Goal: Book appointment/travel/reservation

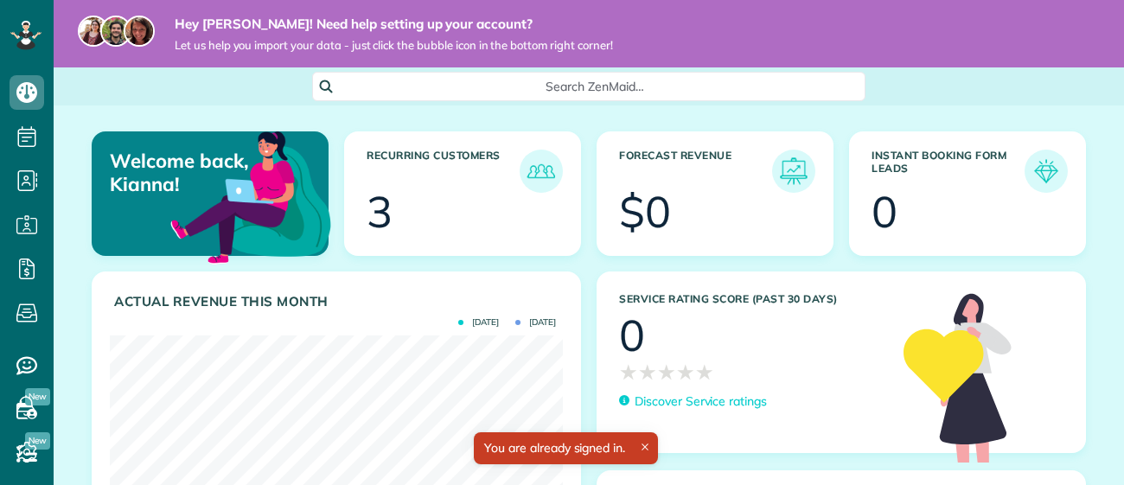
scroll to position [201, 452]
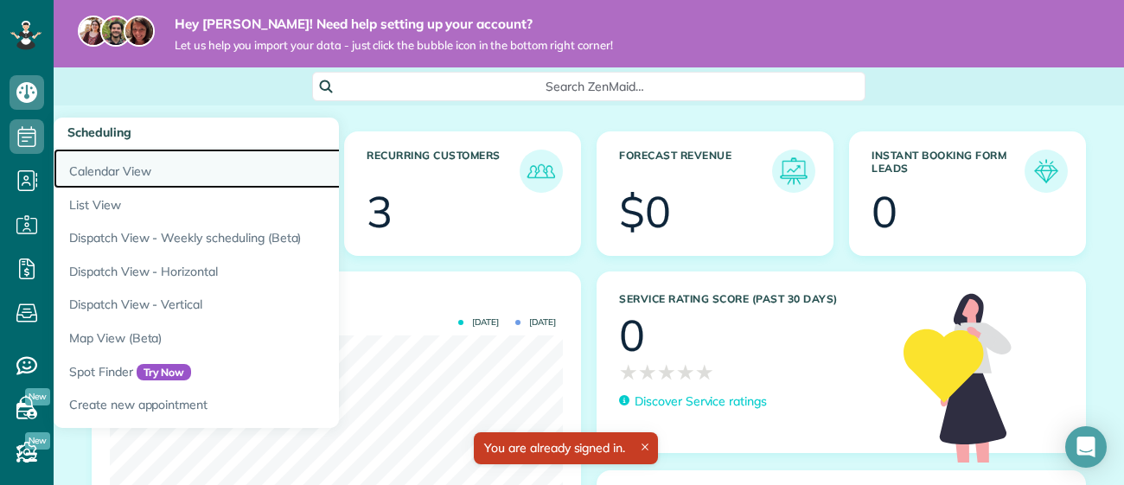
click at [82, 171] on link "Calendar View" at bounding box center [270, 169] width 432 height 40
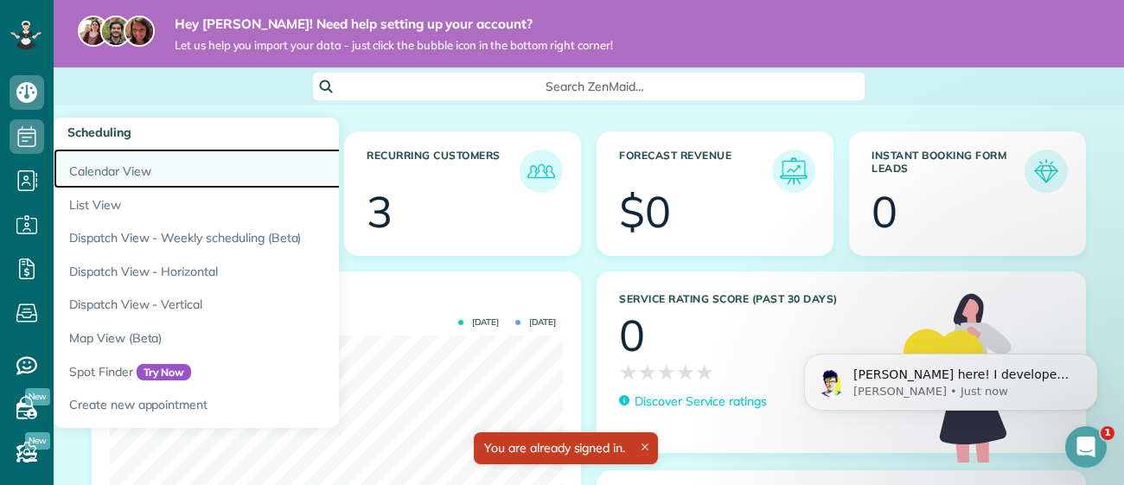
scroll to position [0, 0]
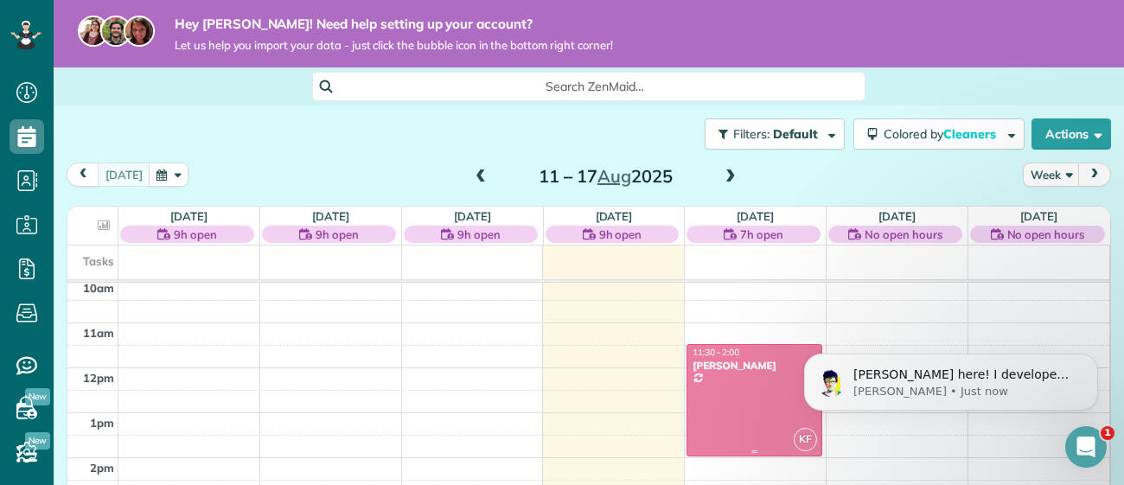
click at [720, 372] on div at bounding box center [754, 400] width 134 height 111
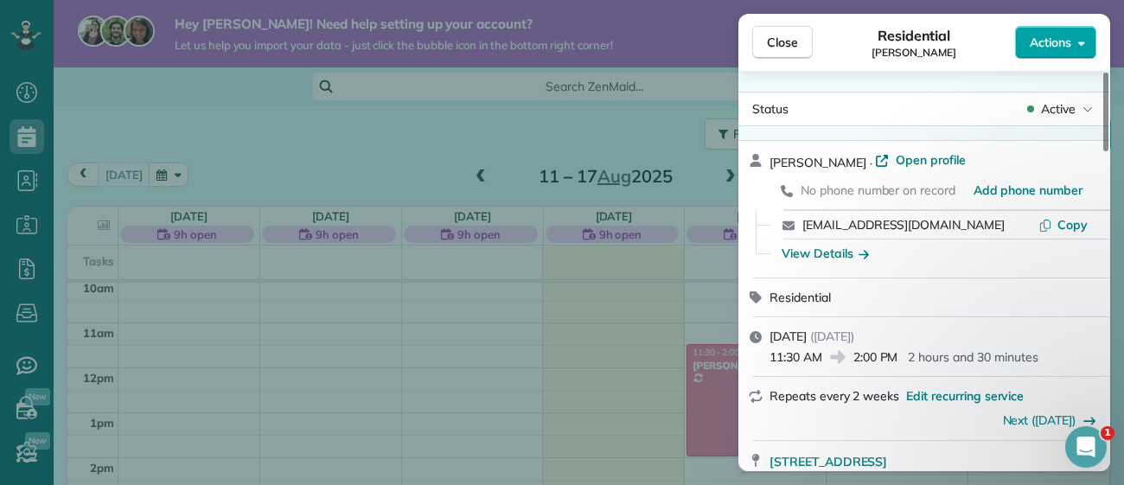
click at [1085, 38] on button "Actions" at bounding box center [1055, 42] width 81 height 33
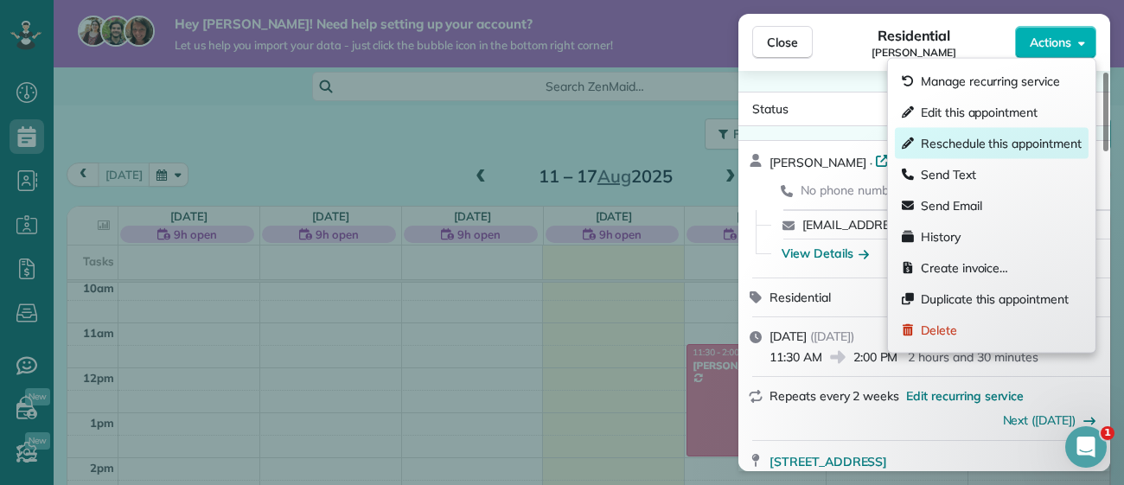
click at [1031, 141] on span "Reschedule this appointment" at bounding box center [1000, 143] width 161 height 17
select select "*"
select select "****"
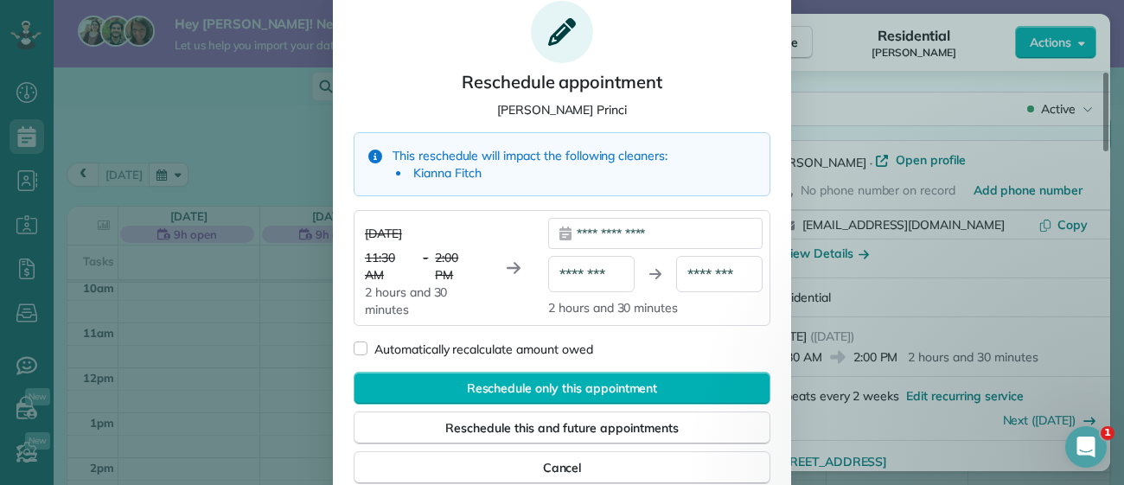
click at [621, 242] on div "**********" at bounding box center [655, 233] width 214 height 31
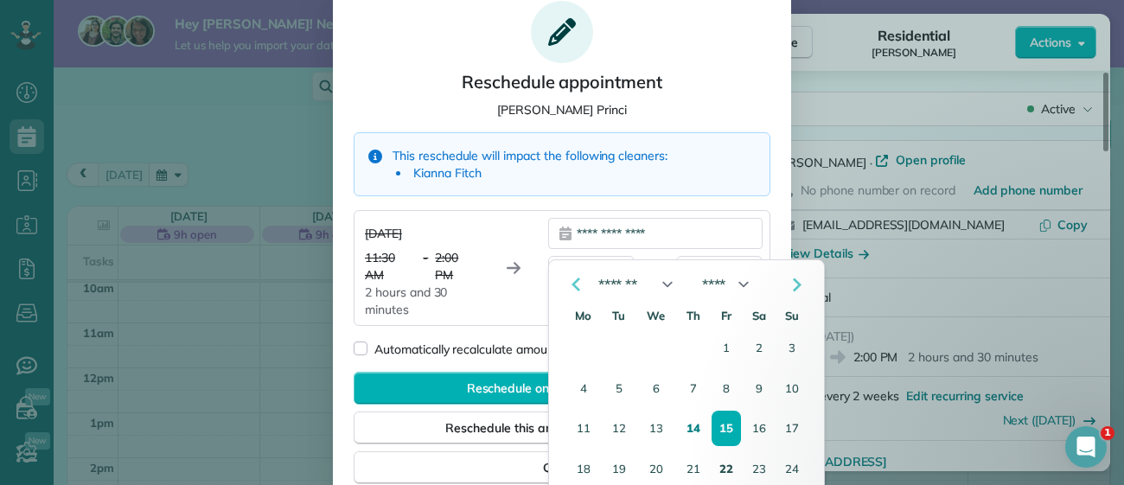
click at [727, 471] on button "22" at bounding box center [726, 469] width 28 height 34
type div "**********"
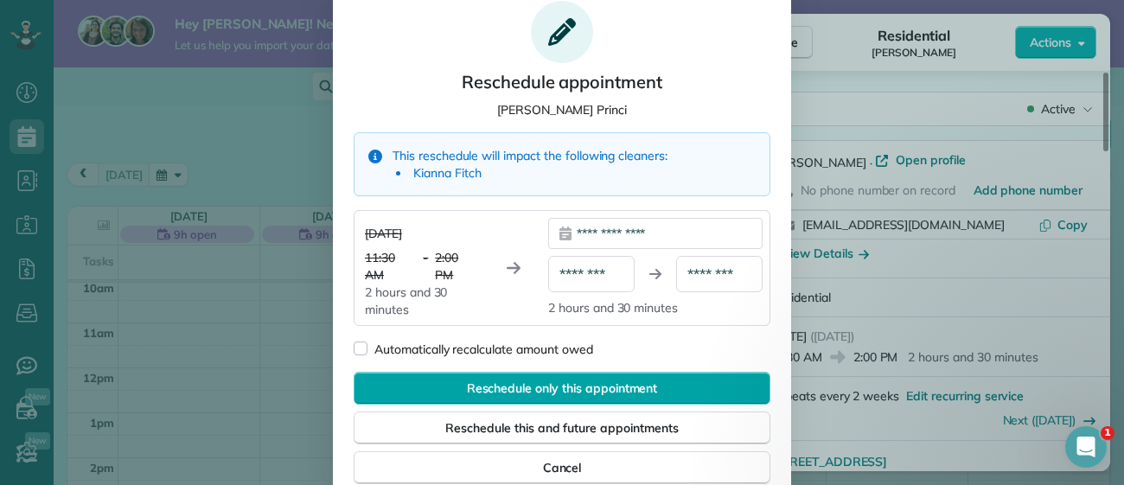
click at [603, 382] on span "Reschedule only this appointment" at bounding box center [562, 387] width 191 height 17
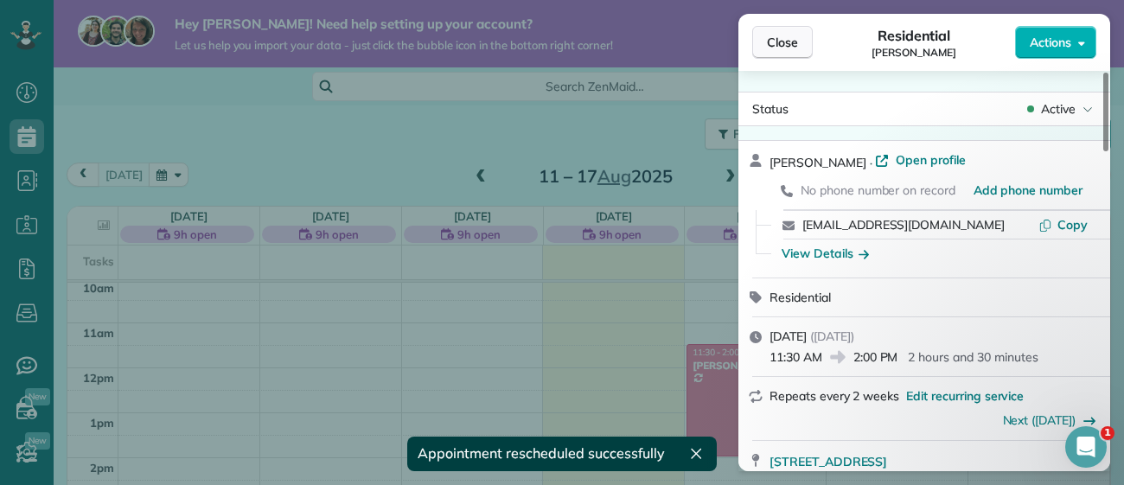
click at [782, 43] on span "Close" at bounding box center [782, 42] width 31 height 17
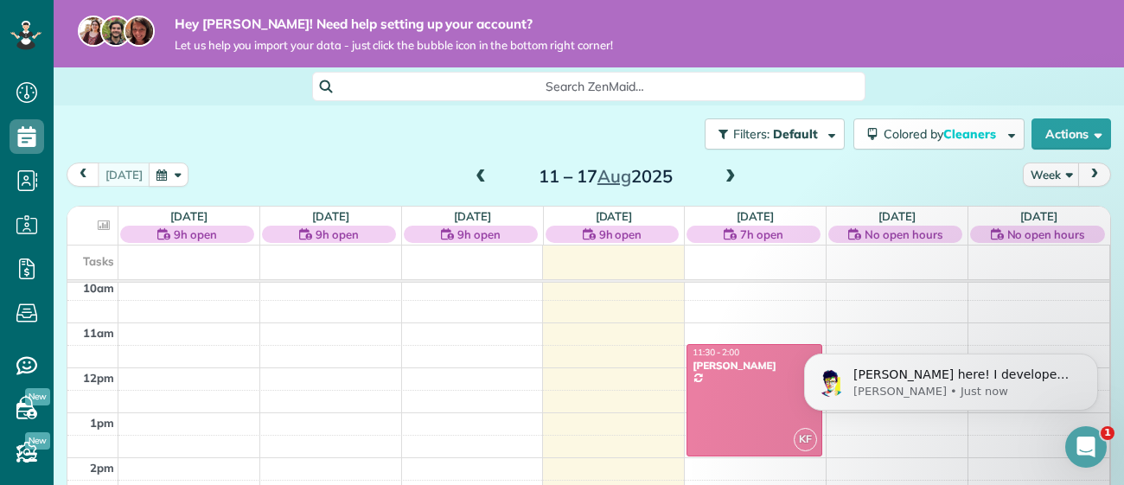
click at [487, 177] on span at bounding box center [480, 177] width 19 height 16
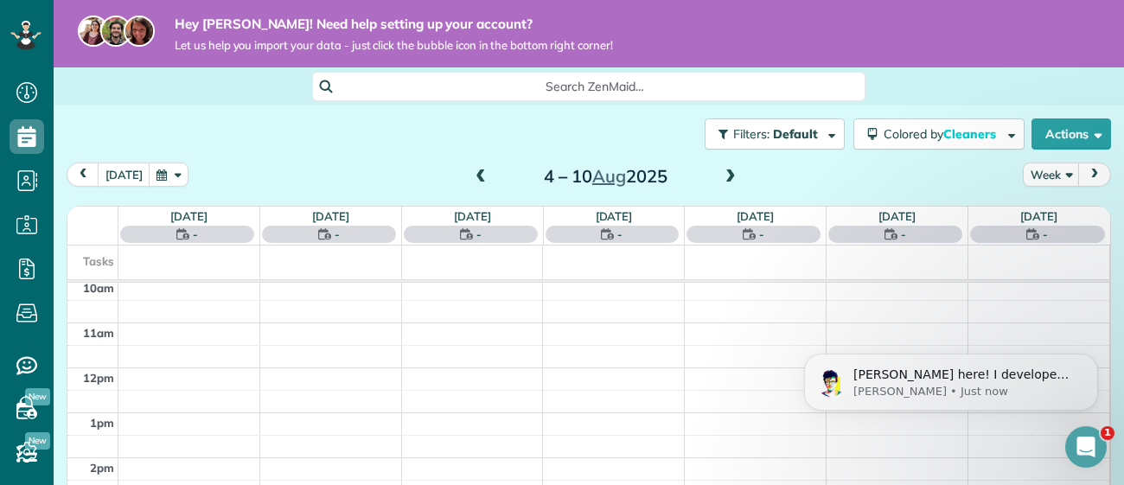
scroll to position [314, 0]
click at [721, 182] on span at bounding box center [730, 177] width 19 height 16
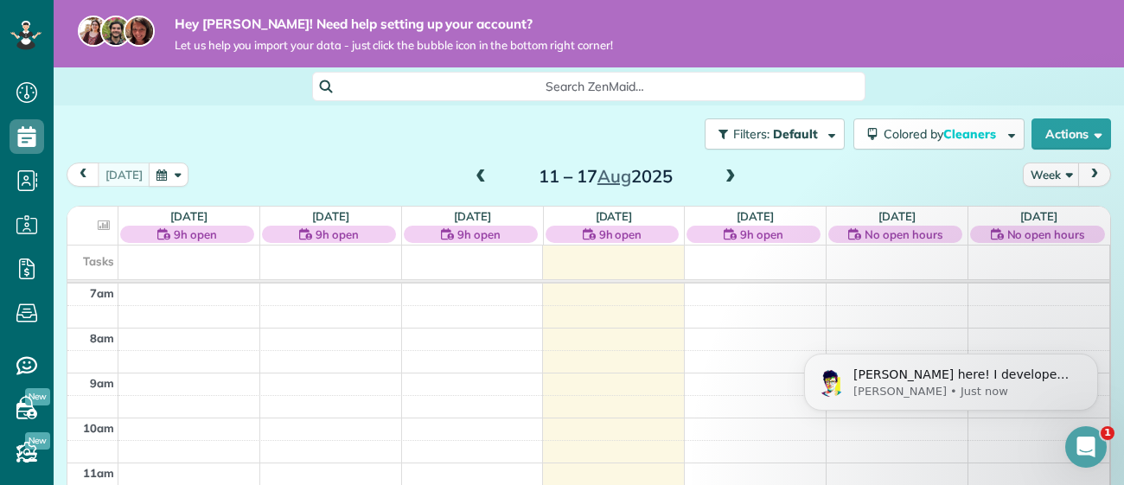
click at [721, 182] on span at bounding box center [730, 177] width 19 height 16
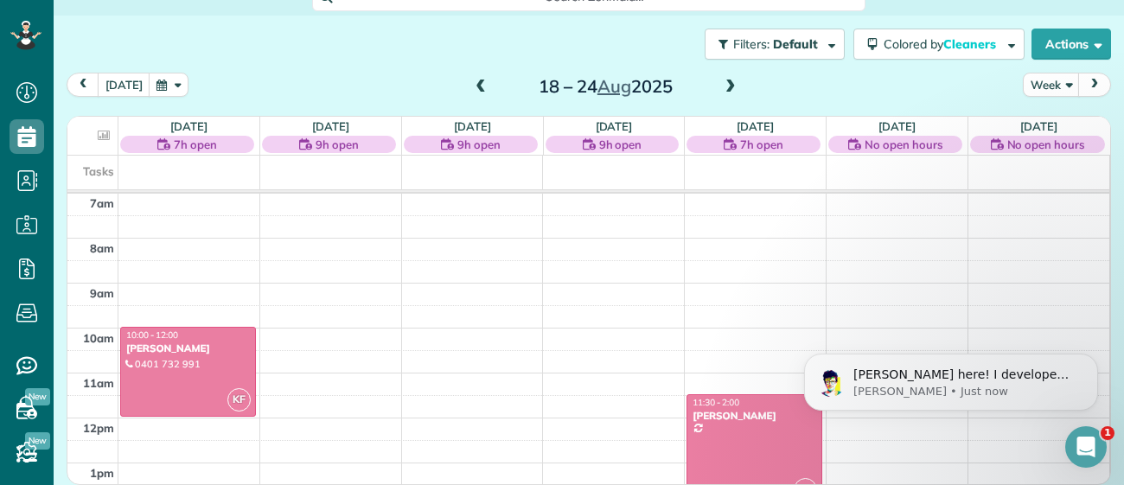
scroll to position [0, 0]
